Goal: Task Accomplishment & Management: Manage account settings

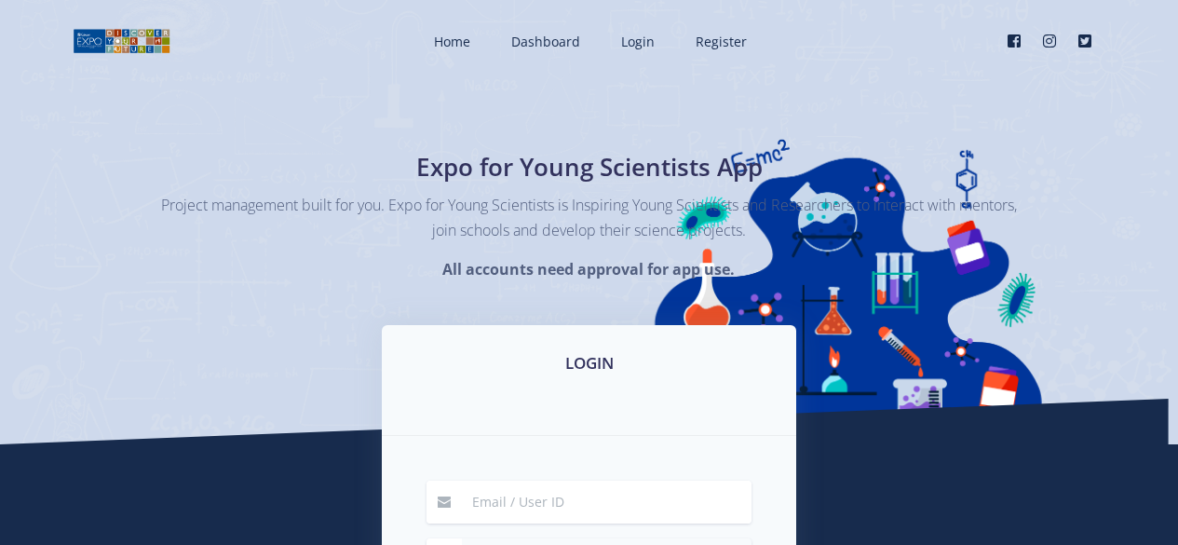
scroll to position [186, 0]
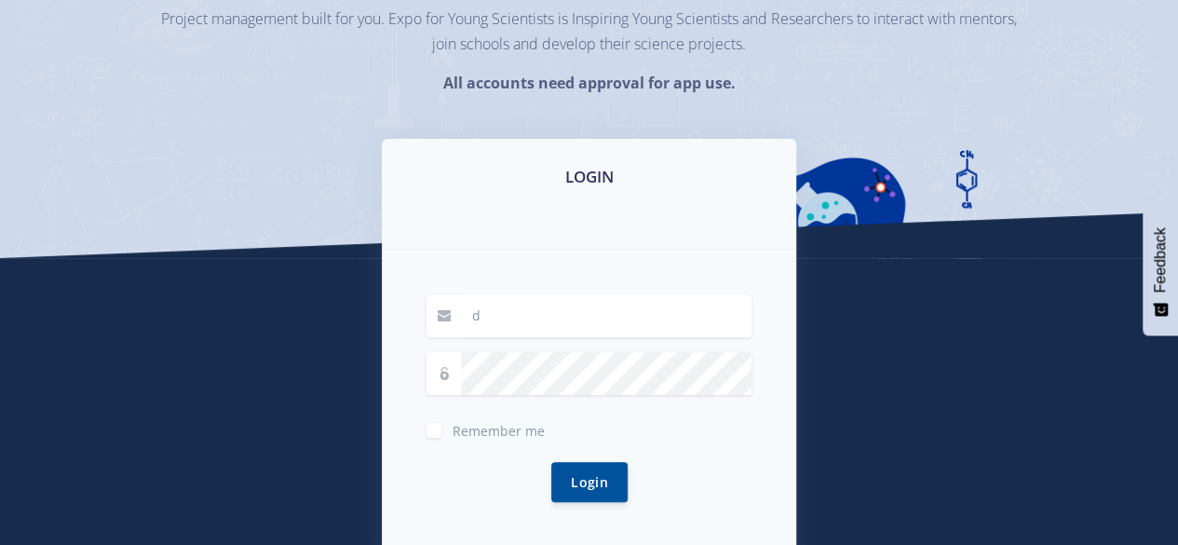
click at [549, 301] on input "d" at bounding box center [606, 315] width 291 height 43
type input "[EMAIL_ADDRESS][DOMAIN_NAME]"
click at [435, 440] on div "Login" at bounding box center [588, 482] width 325 height 85
click at [453, 431] on label "Remember me" at bounding box center [499, 426] width 92 height 15
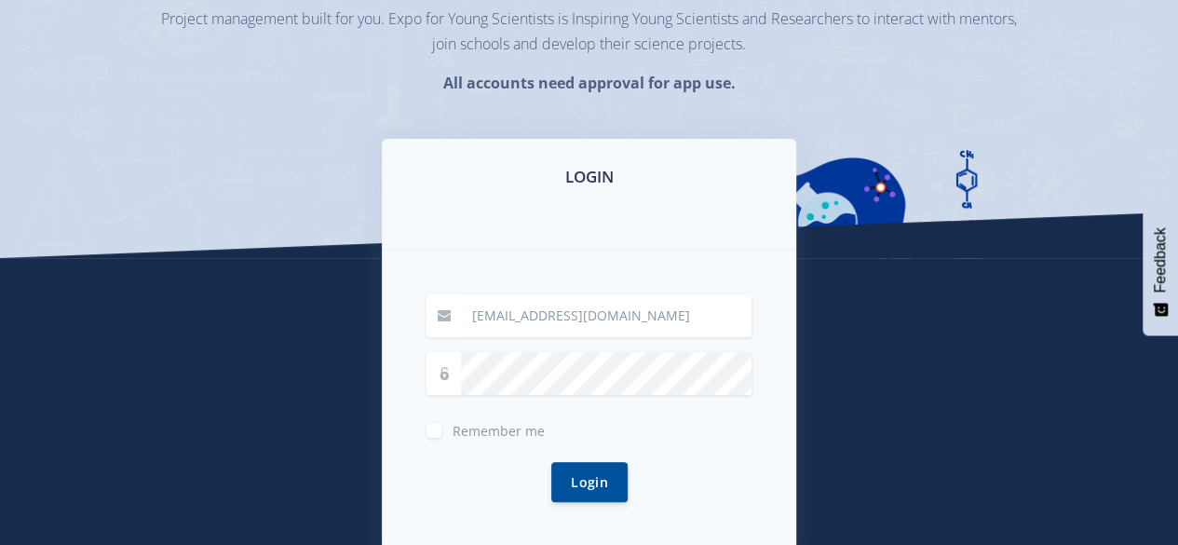
click at [453, 429] on input "Remember me" at bounding box center [459, 423] width 12 height 12
checkbox input "true"
click at [590, 483] on button "Login" at bounding box center [589, 481] width 76 height 40
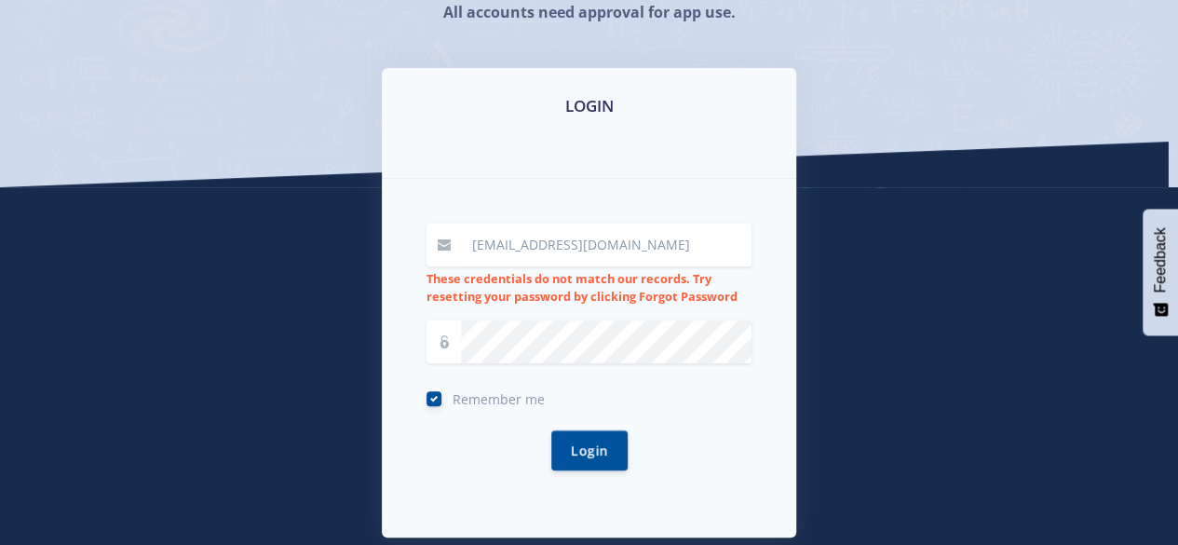
scroll to position [261, 0]
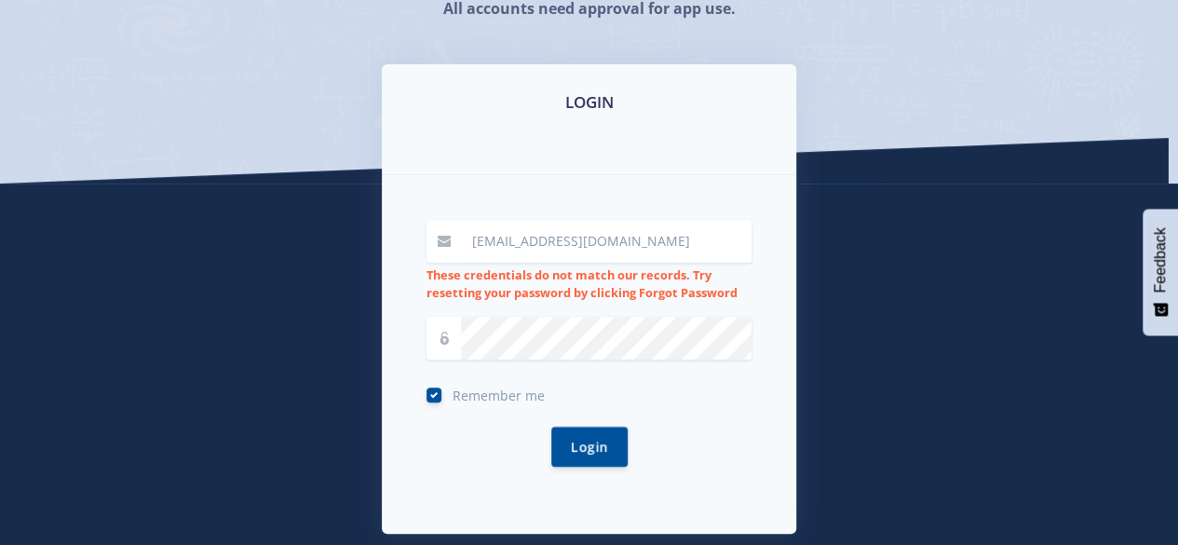
click at [445, 338] on icon at bounding box center [444, 337] width 13 height 13
click at [442, 398] on div "Remember me" at bounding box center [588, 393] width 325 height 22
click at [453, 398] on label "Remember me" at bounding box center [499, 391] width 92 height 15
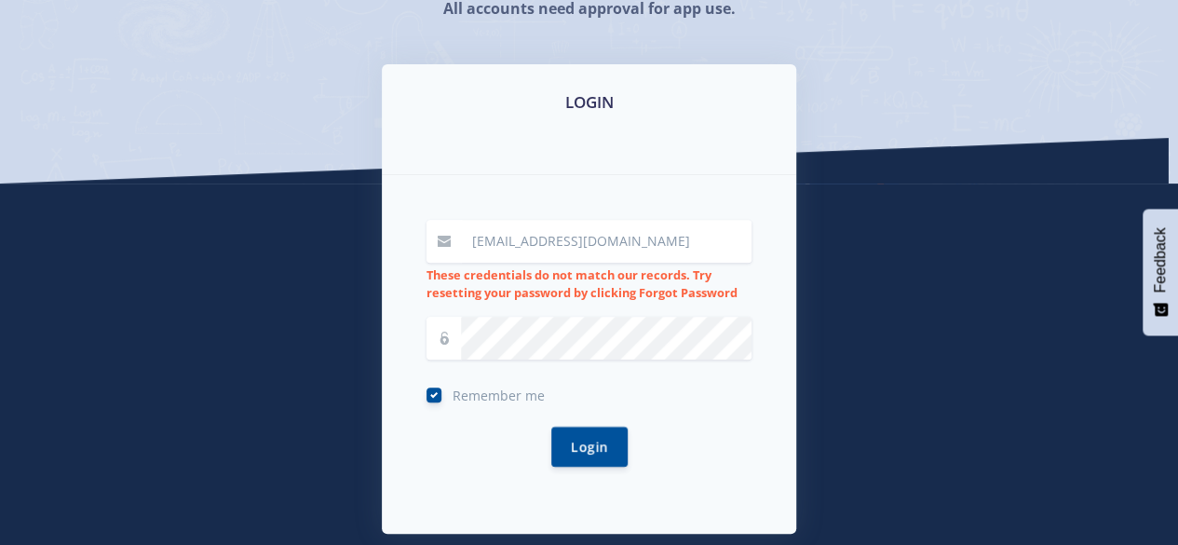
click at [453, 394] on input "Remember me" at bounding box center [459, 388] width 12 height 12
checkbox input "false"
click at [625, 245] on input "[EMAIL_ADDRESS][DOMAIN_NAME]" at bounding box center [606, 241] width 291 height 43
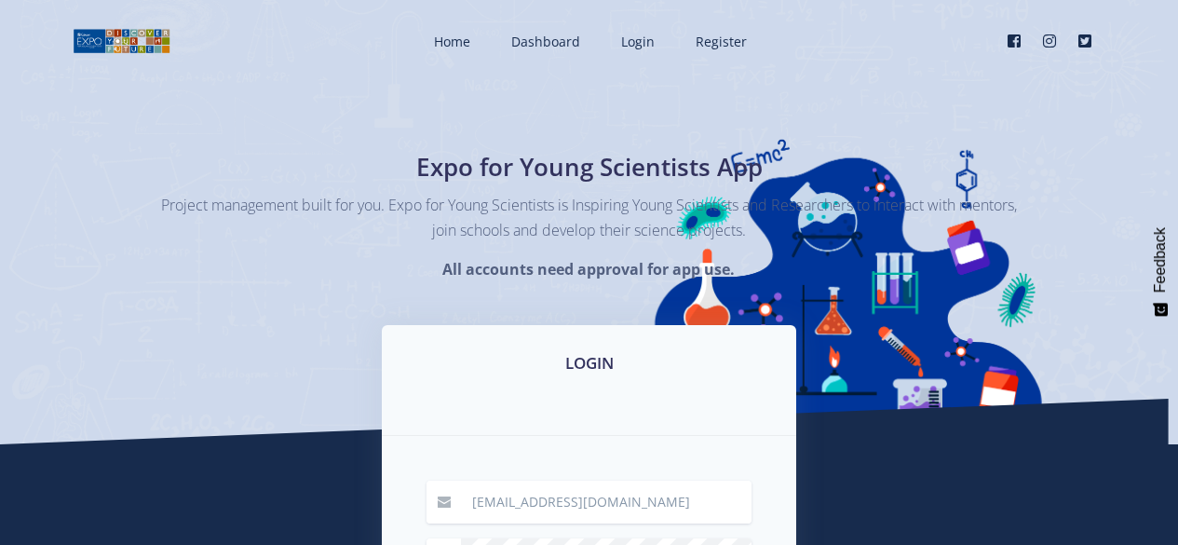
scroll to position [186, 0]
